Goal: Information Seeking & Learning: Learn about a topic

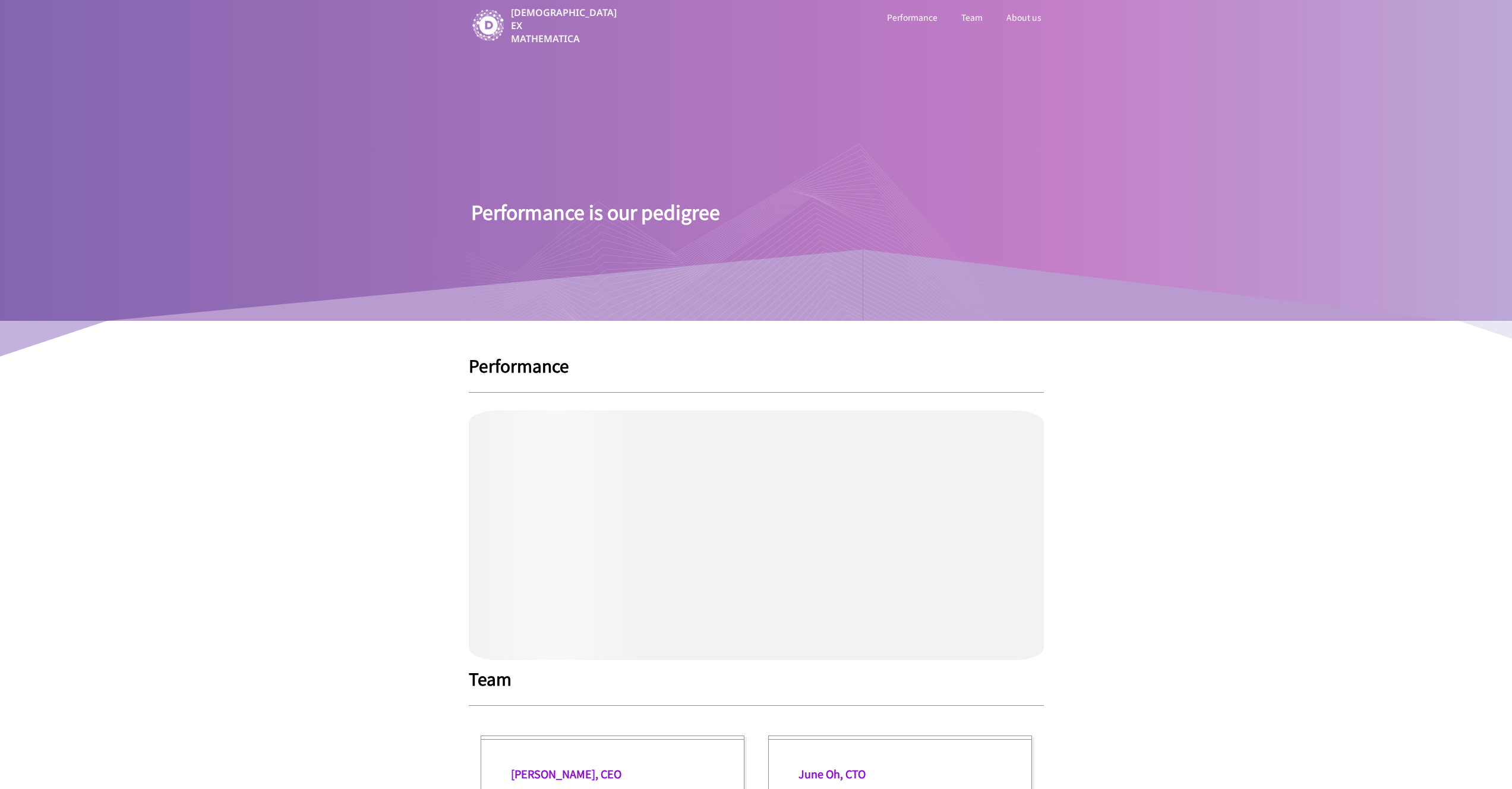
click at [910, 21] on link "Performance" at bounding box center [912, 17] width 55 height 15
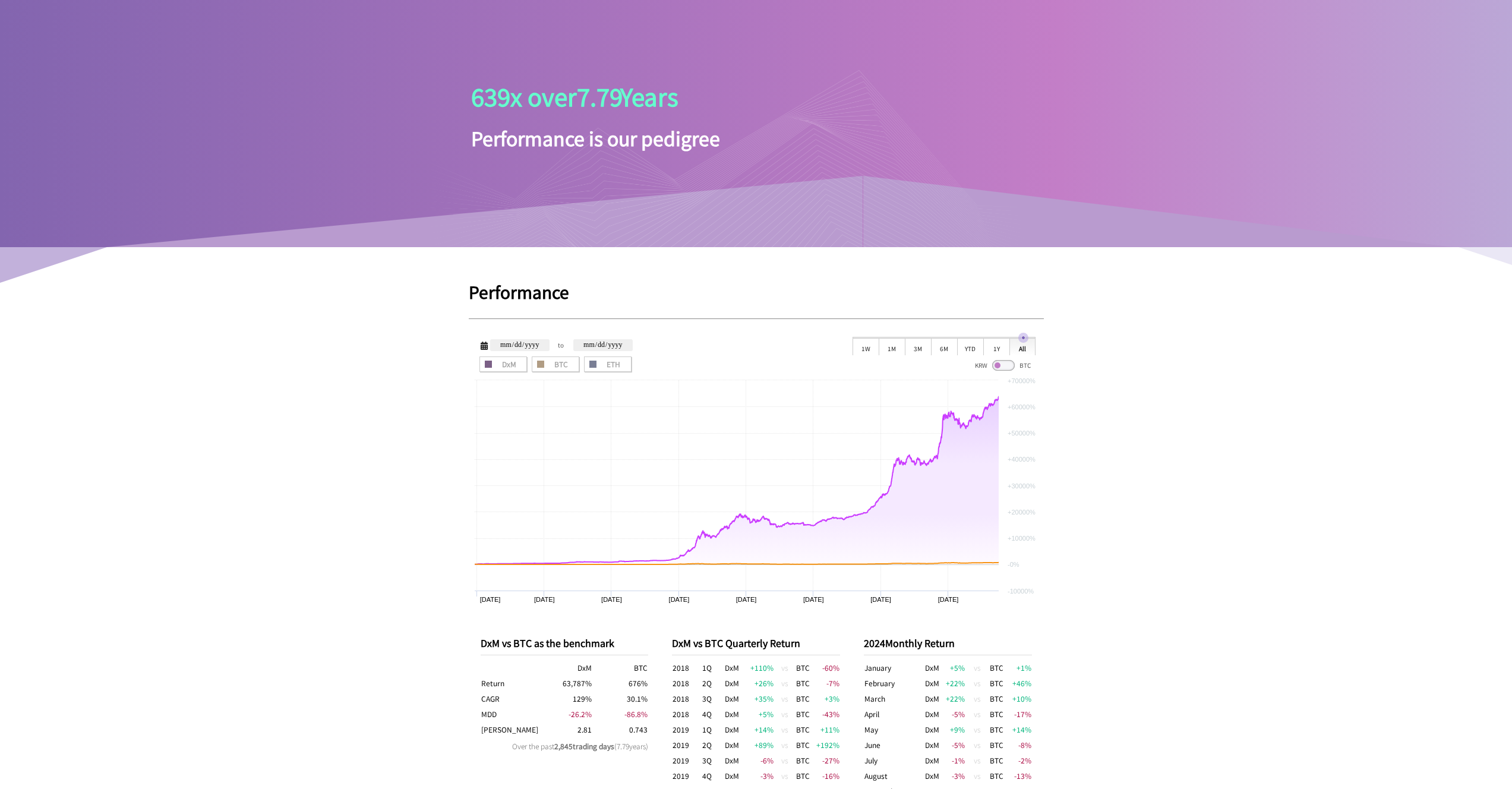
scroll to position [72, 0]
click at [997, 343] on div "1Y" at bounding box center [996, 347] width 26 height 18
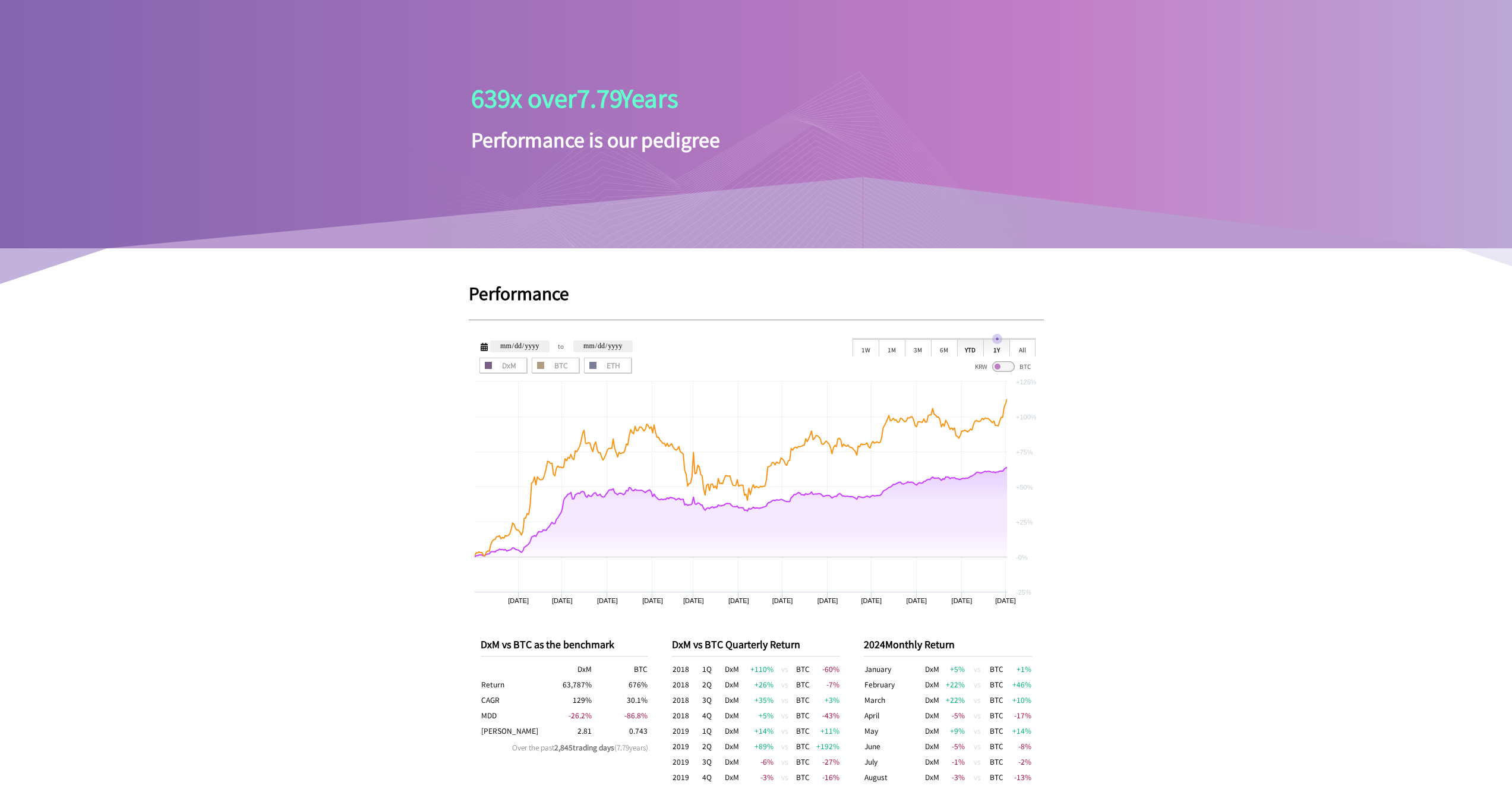
click at [977, 347] on div "YTD" at bounding box center [970, 347] width 26 height 18
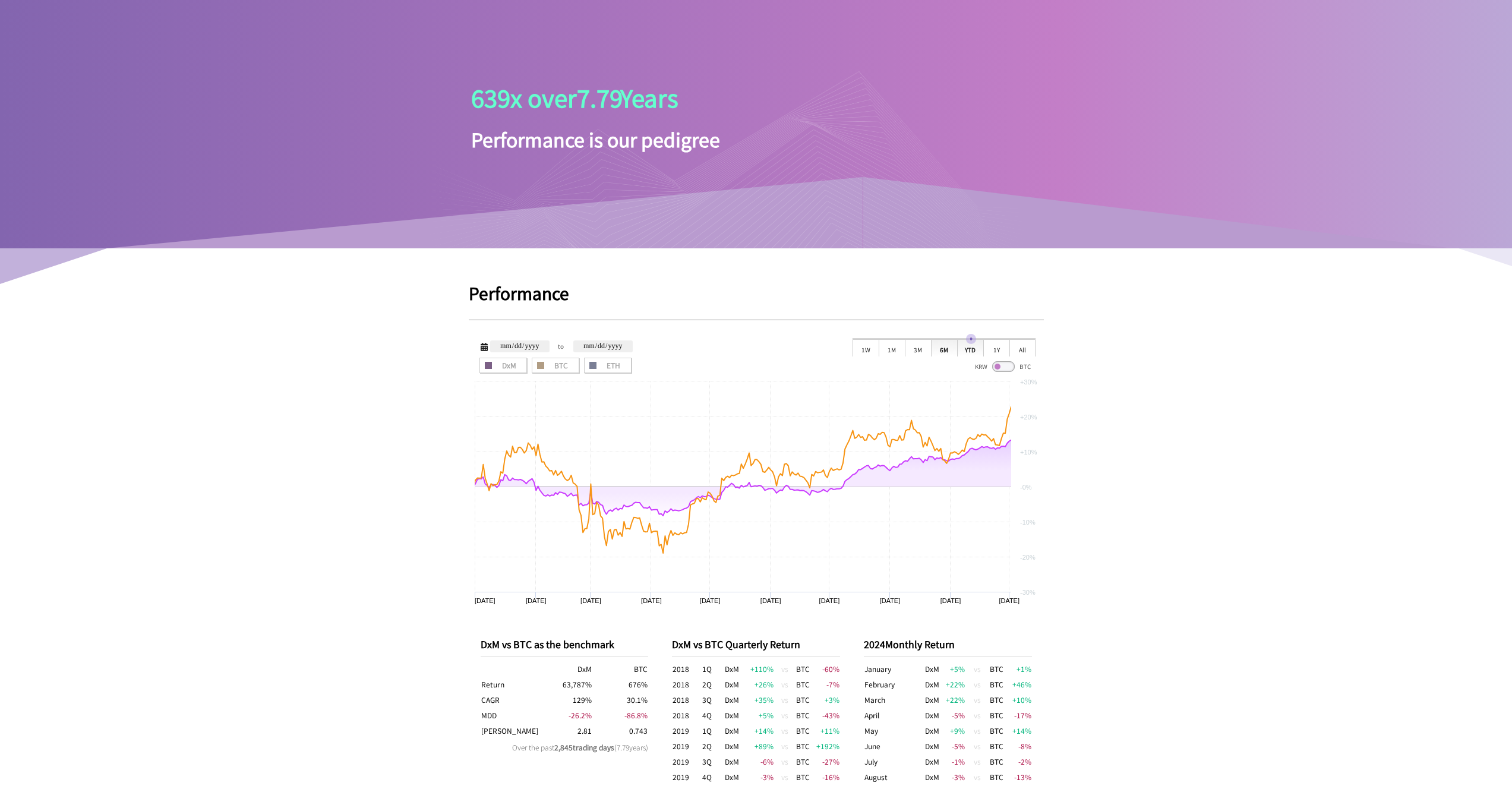
click at [951, 348] on div "6M" at bounding box center [944, 347] width 26 height 18
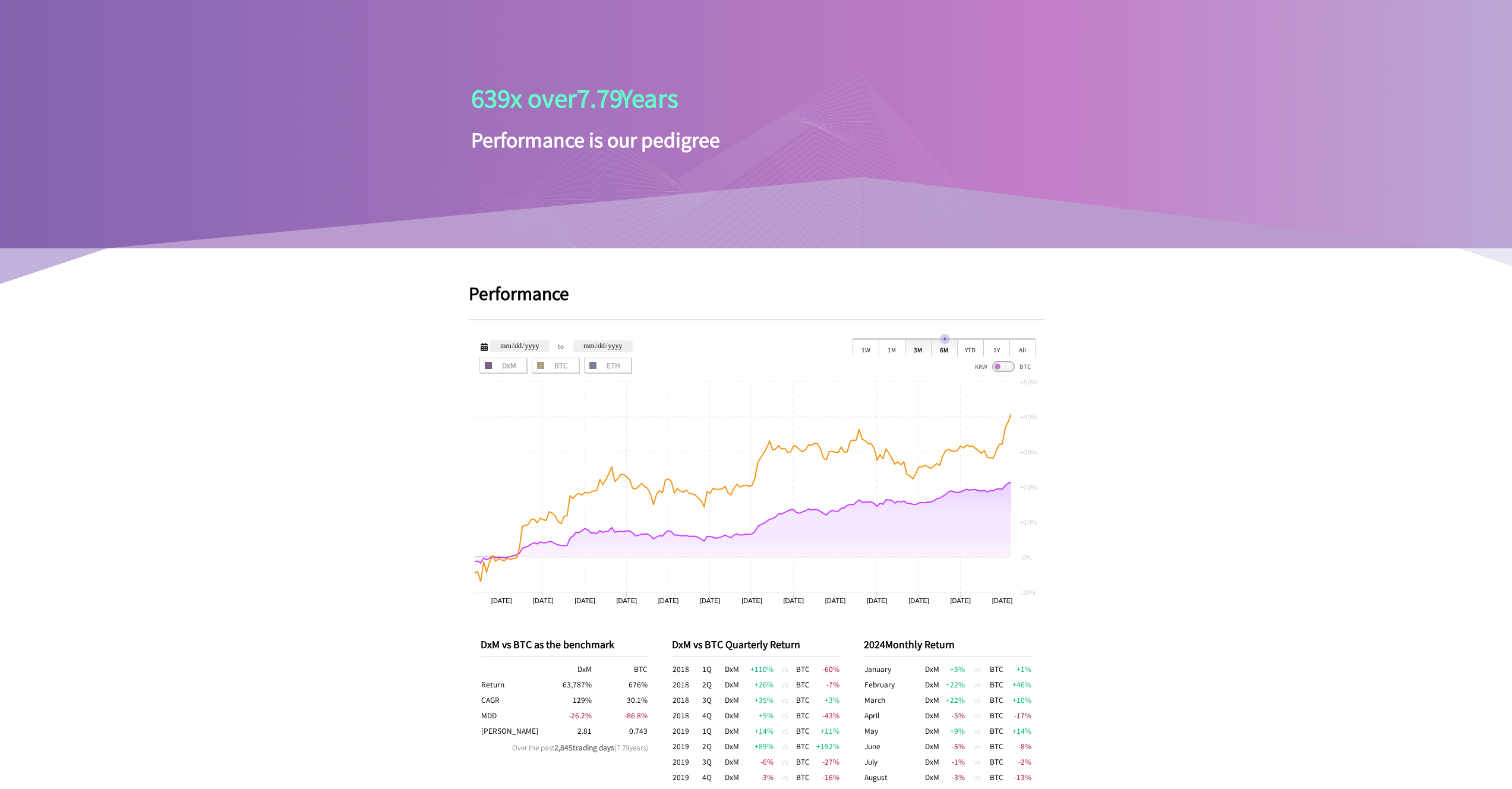
click at [918, 349] on div "3M" at bounding box center [918, 347] width 26 height 18
type input "**********"
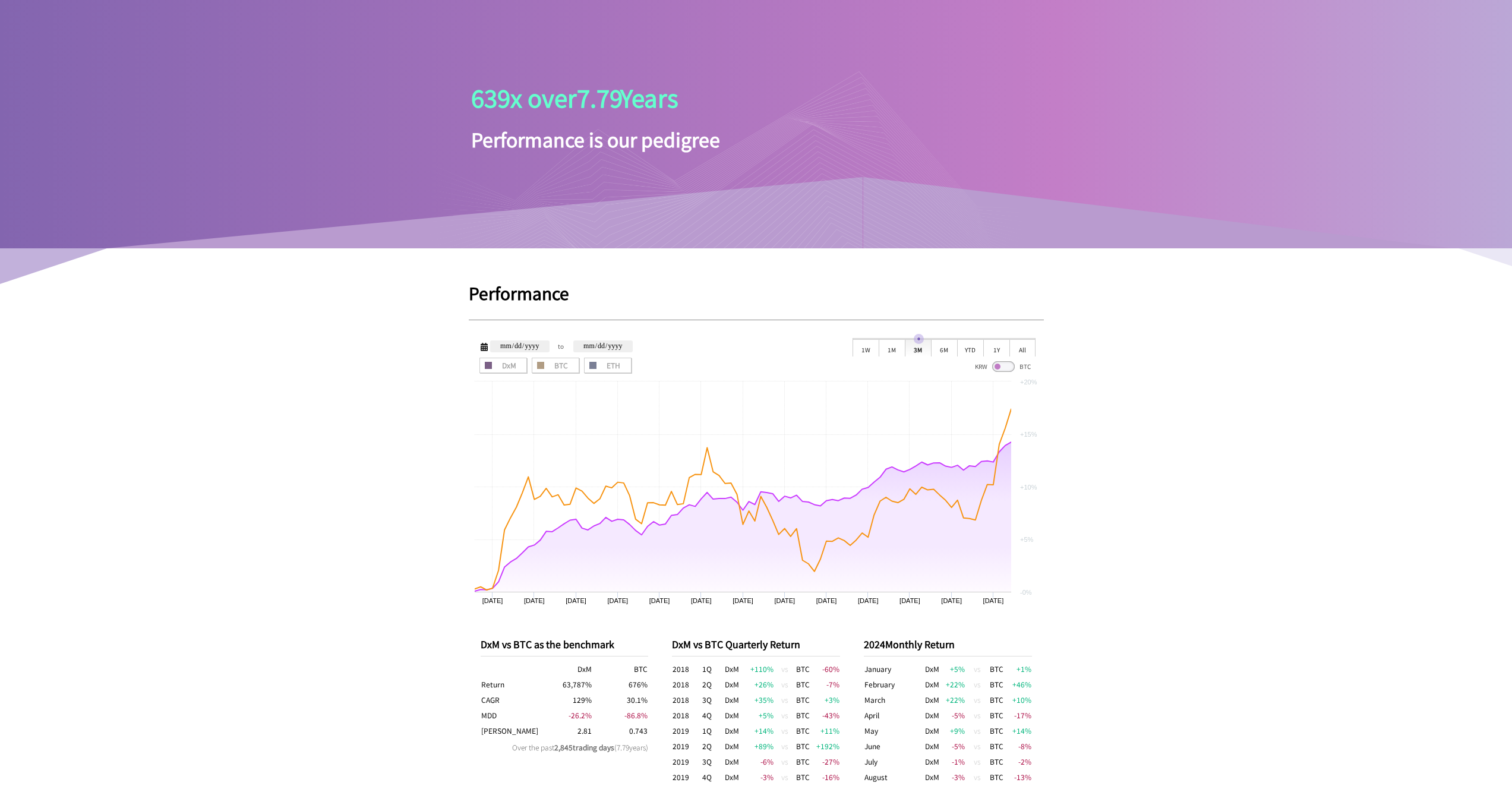
scroll to position [0, 0]
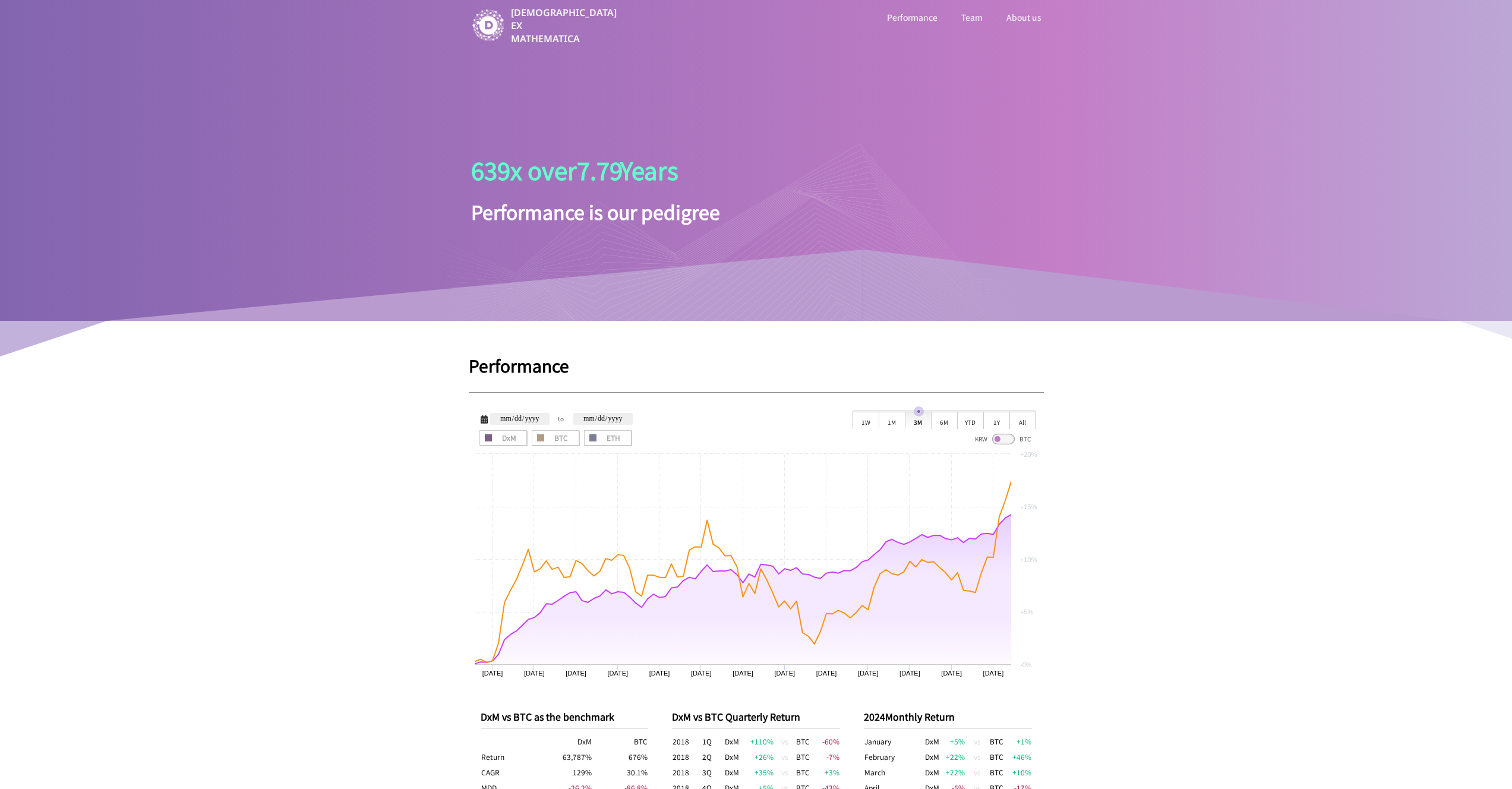
click at [972, 18] on link "Team" at bounding box center [971, 17] width 26 height 15
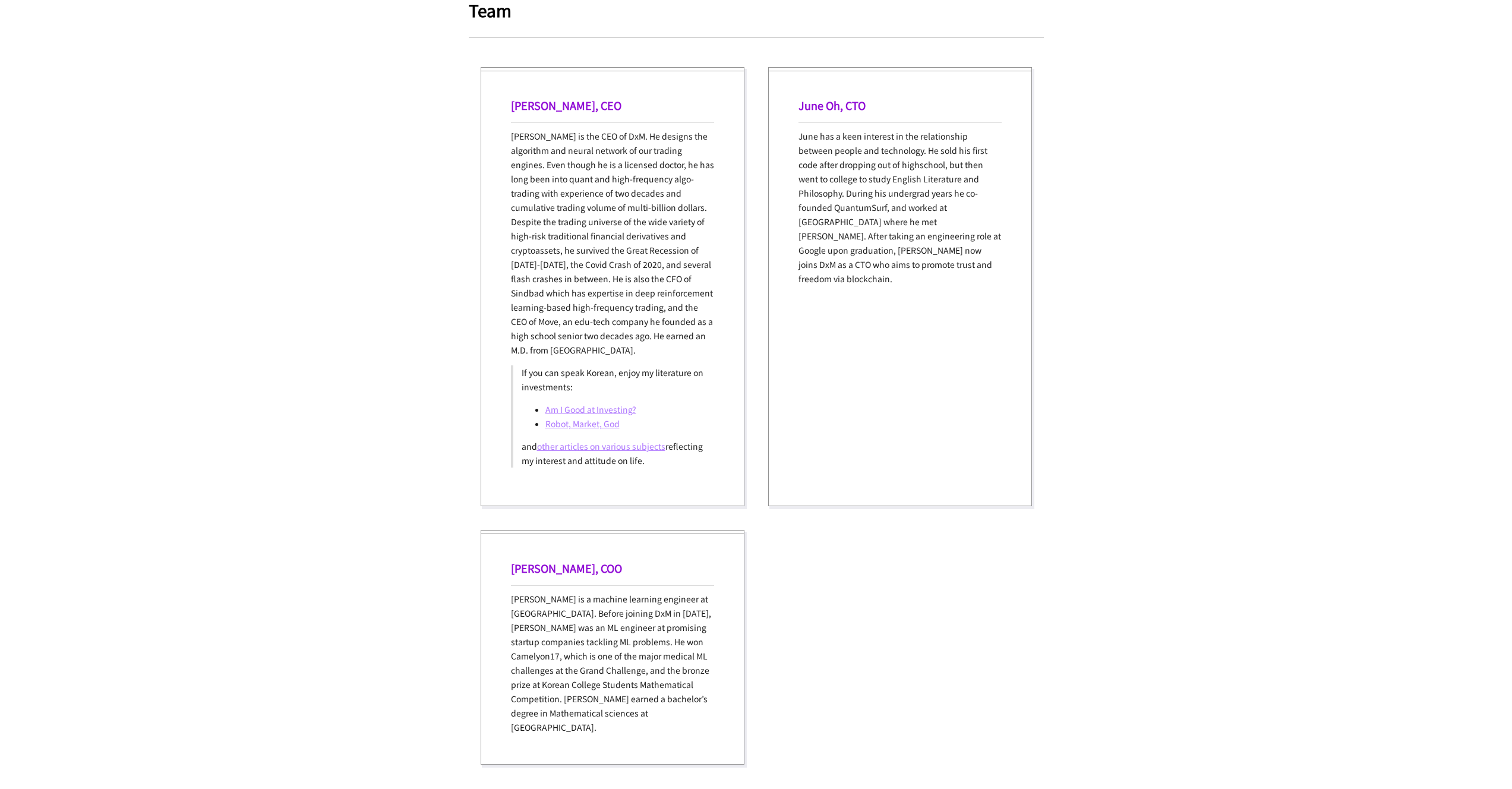
click at [553, 403] on link "Am I Good at Investing?" at bounding box center [590, 409] width 91 height 12
